Goal: Check status

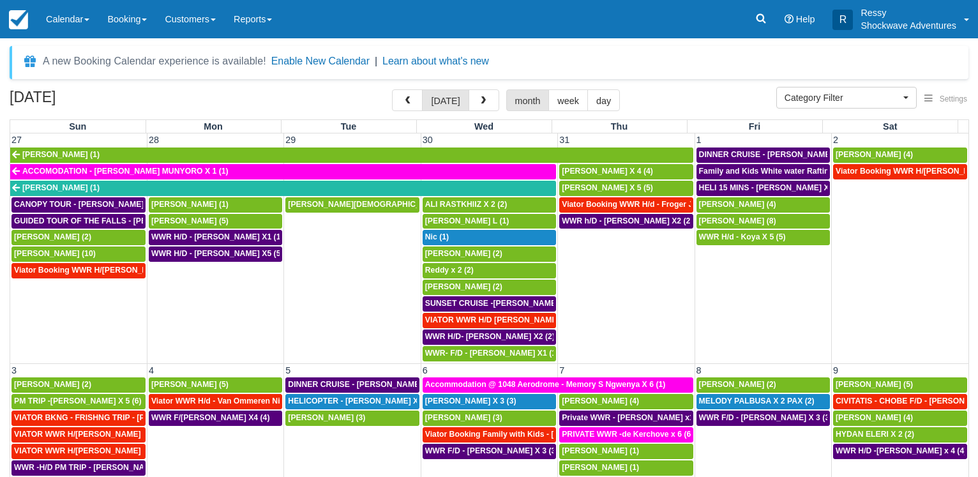
select select
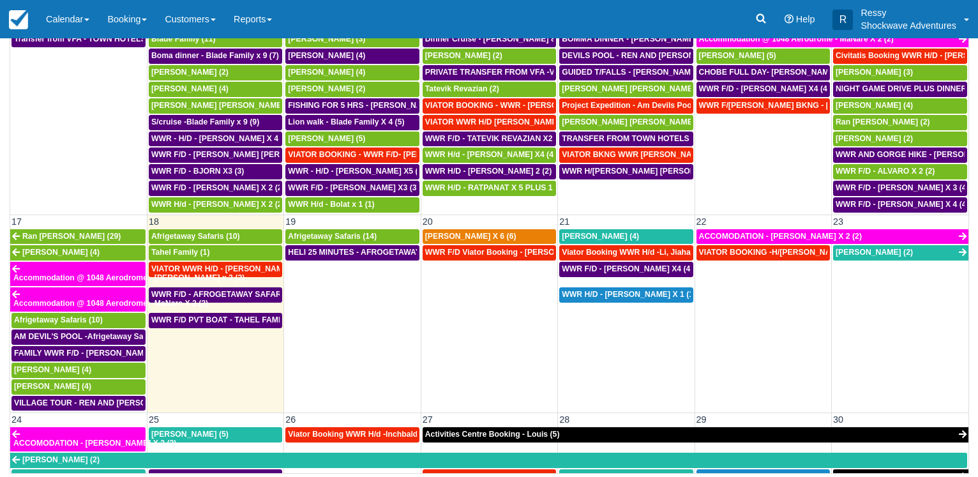
scroll to position [490, 0]
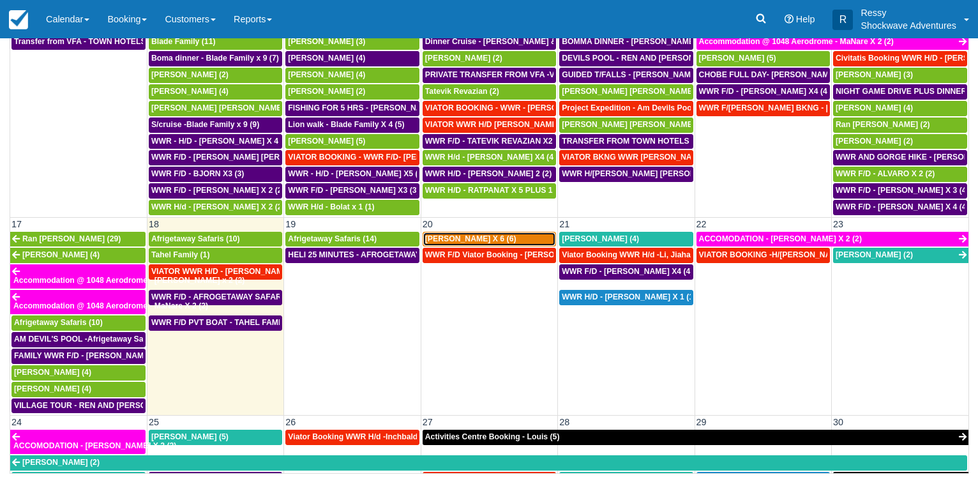
click at [467, 239] on span "[PERSON_NAME] X 6 (6)" at bounding box center [470, 238] width 91 height 9
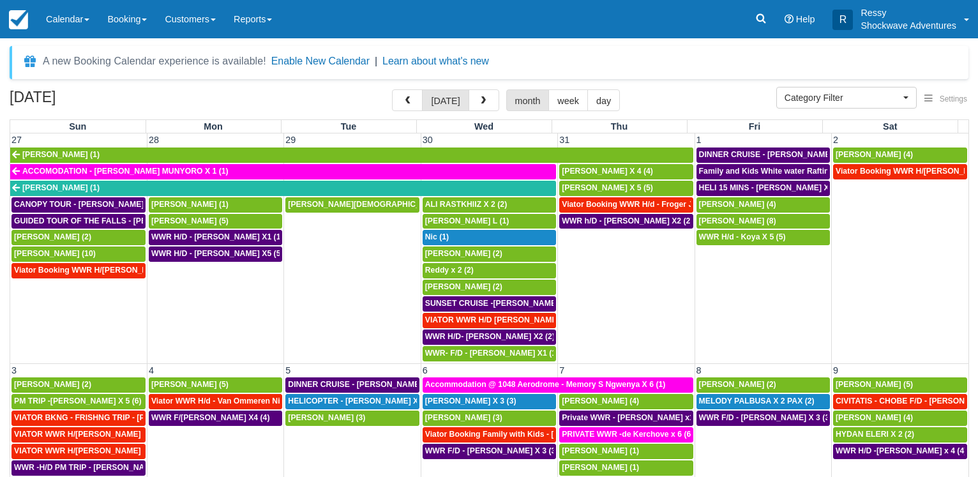
select select
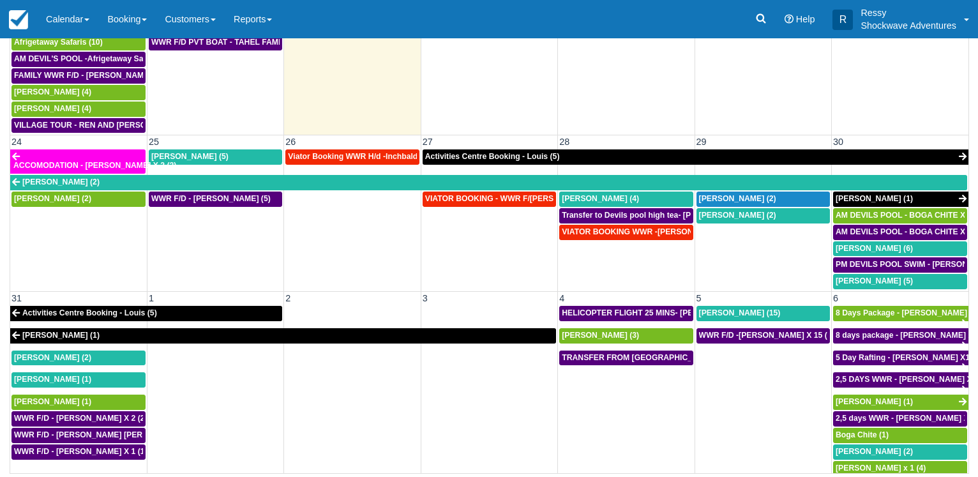
scroll to position [587, 0]
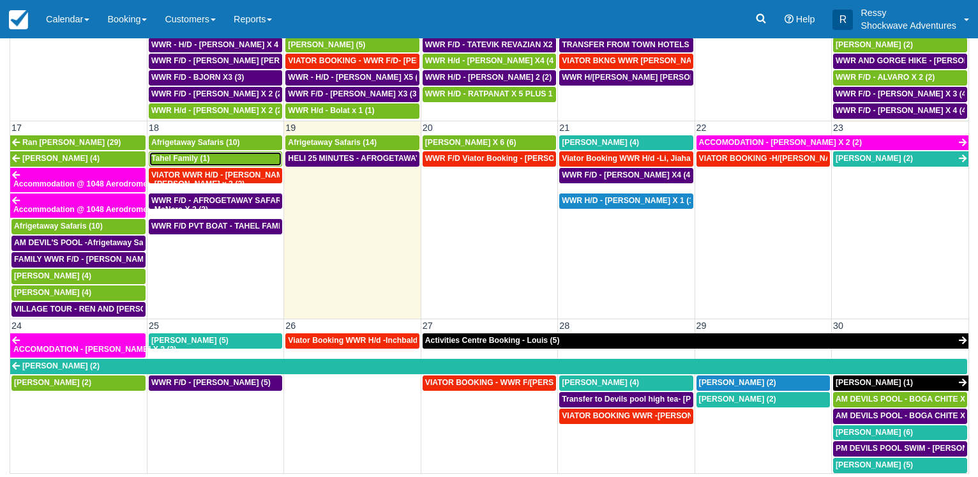
click at [200, 160] on span "Tahel Family (1)" at bounding box center [180, 158] width 59 height 9
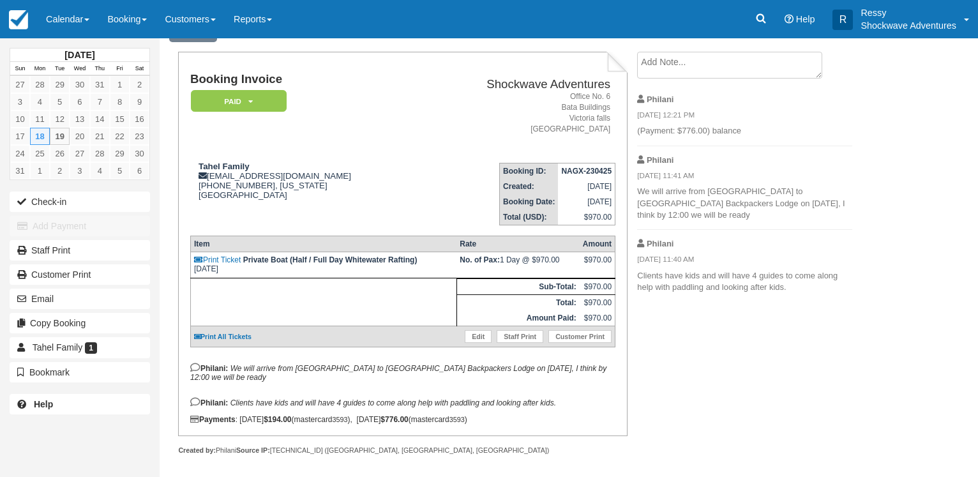
scroll to position [72, 0]
